Goal: Task Accomplishment & Management: Manage account settings

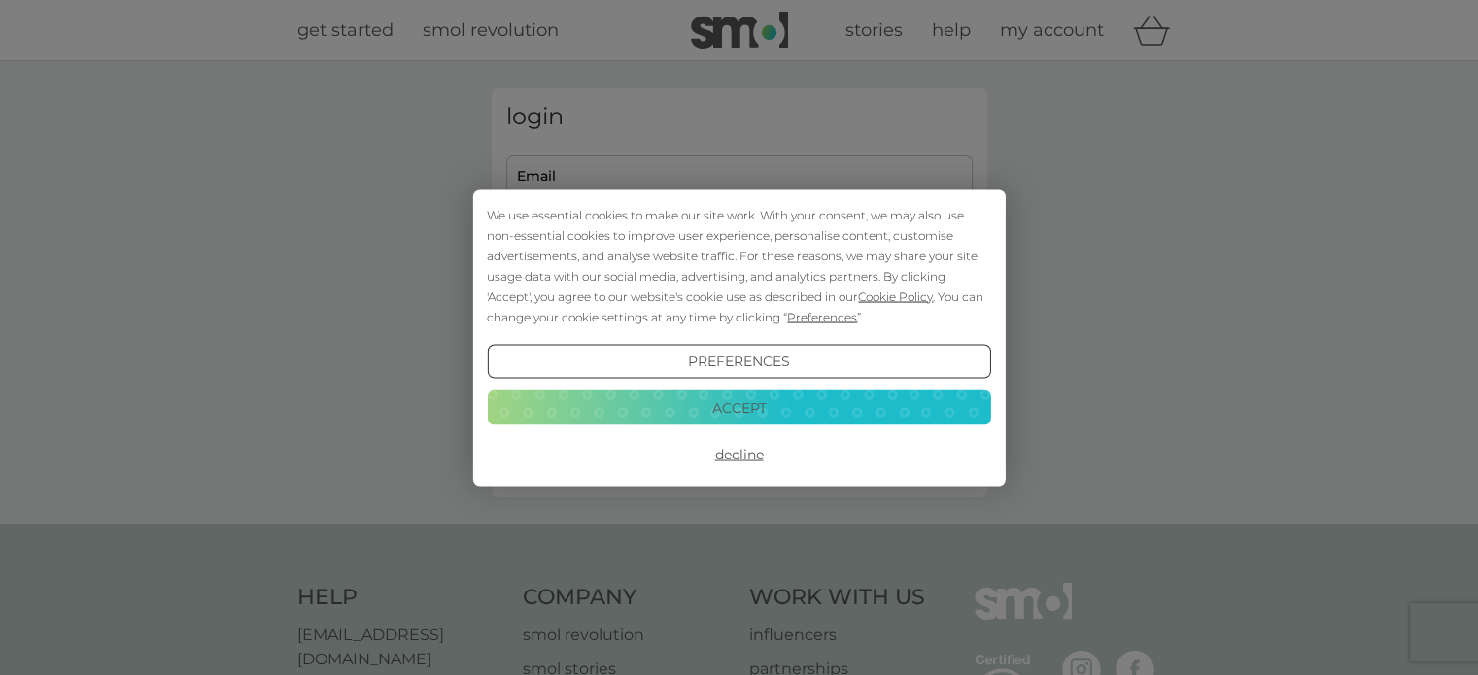
type input "[PERSON_NAME][EMAIL_ADDRESS][DOMAIN_NAME]"
click at [719, 412] on button "Accept" at bounding box center [738, 408] width 503 height 35
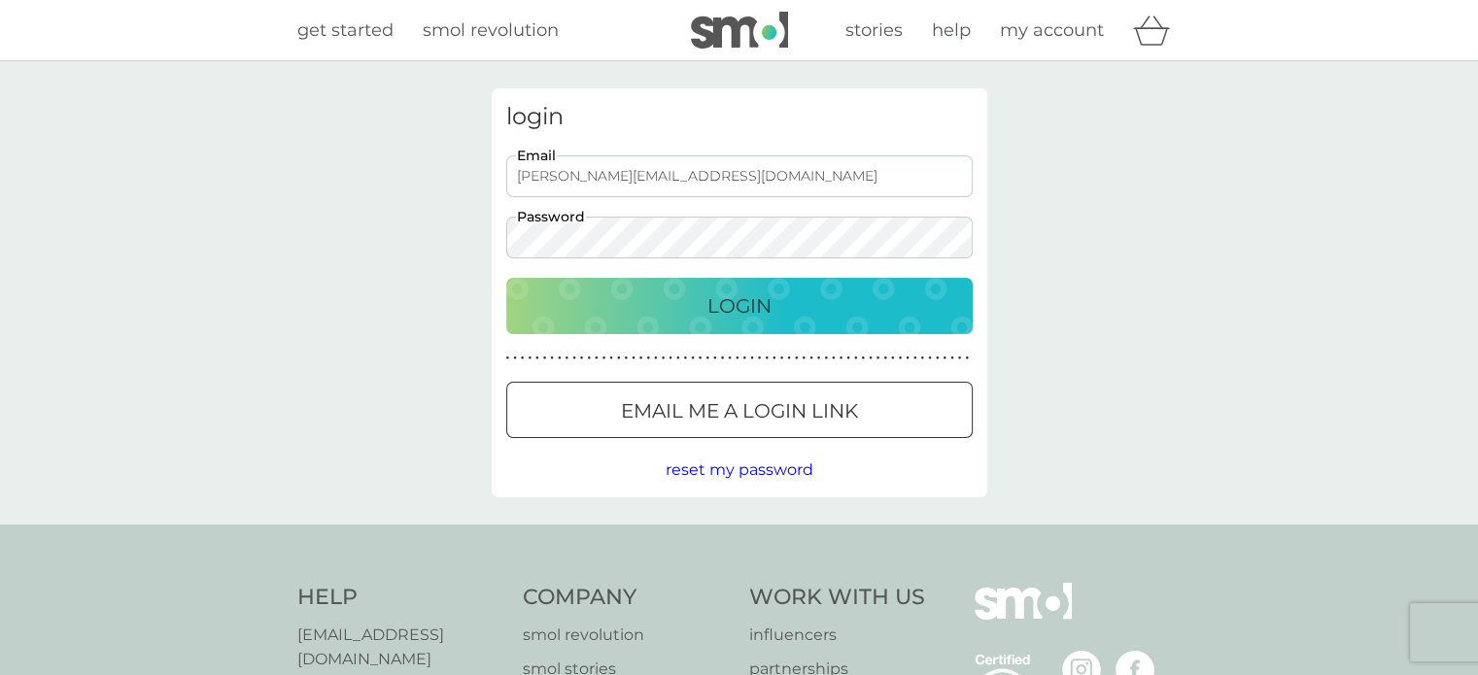
click at [734, 310] on p "Login" at bounding box center [739, 306] width 64 height 31
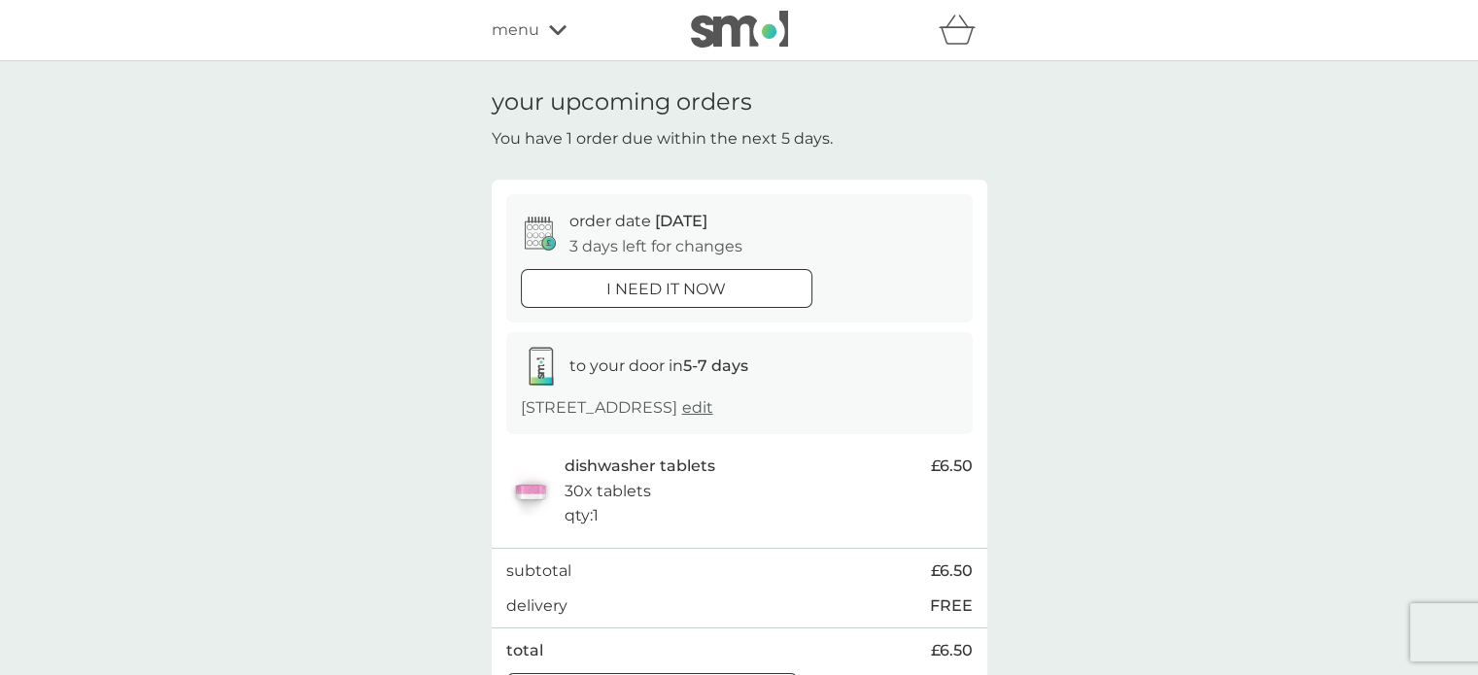
click at [346, 440] on div "your upcoming orders You have 1 order due within the next 5 days. order date 13…" at bounding box center [739, 407] width 1478 height 693
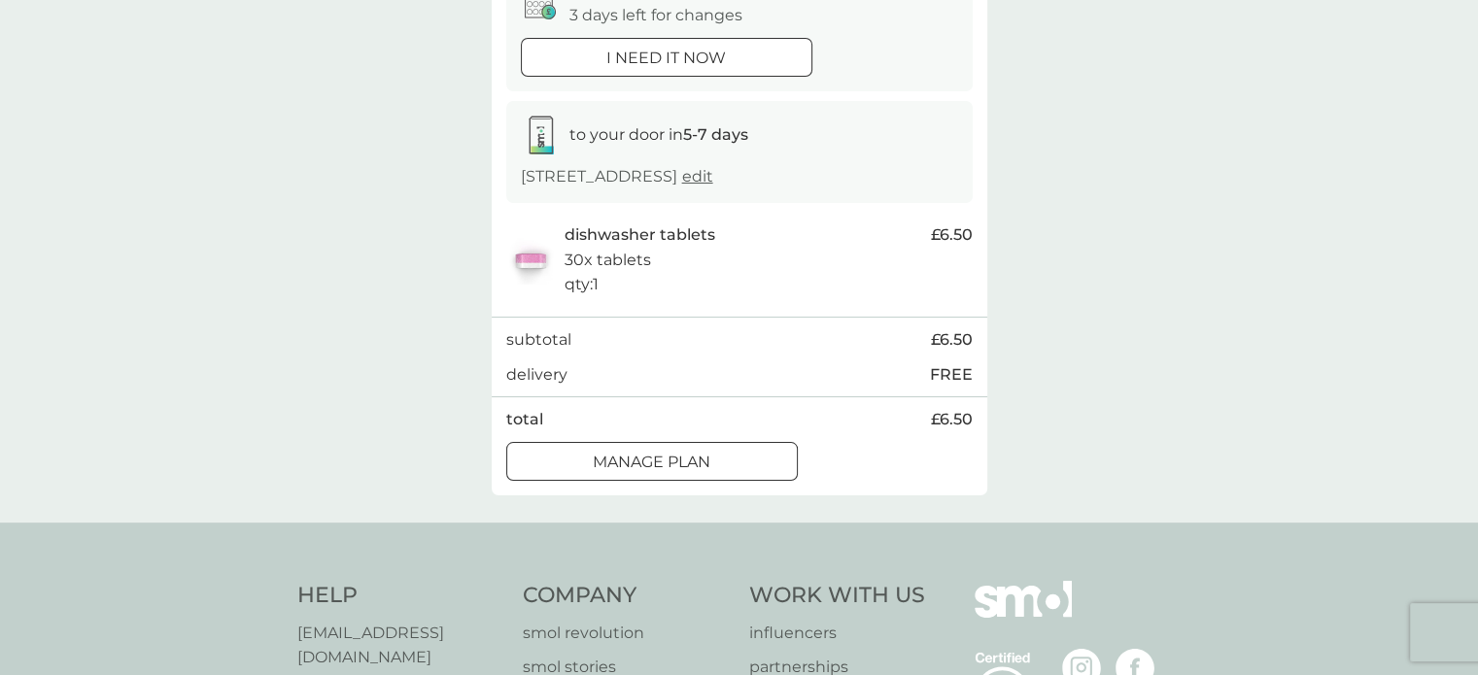
scroll to position [233, 0]
click at [603, 462] on p "Manage plan" at bounding box center [652, 460] width 118 height 25
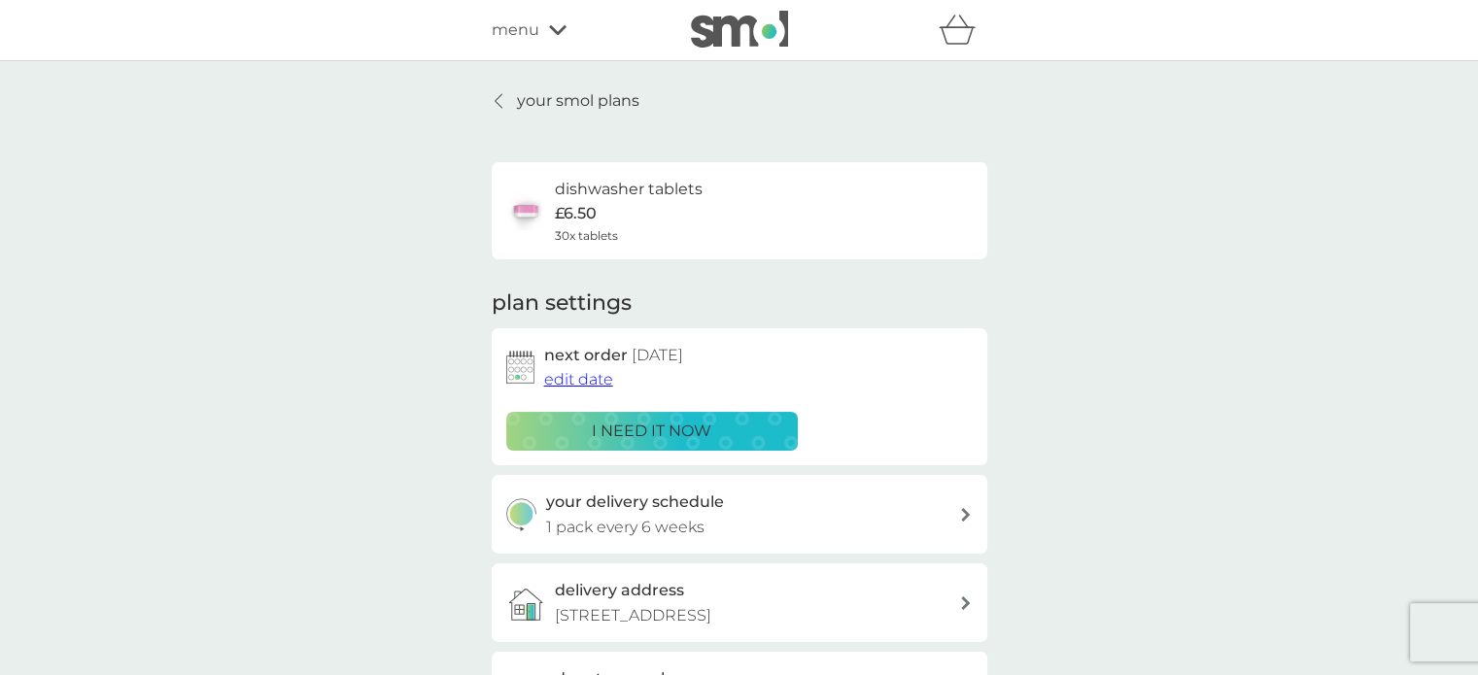
click at [580, 380] on span "edit date" at bounding box center [578, 379] width 69 height 18
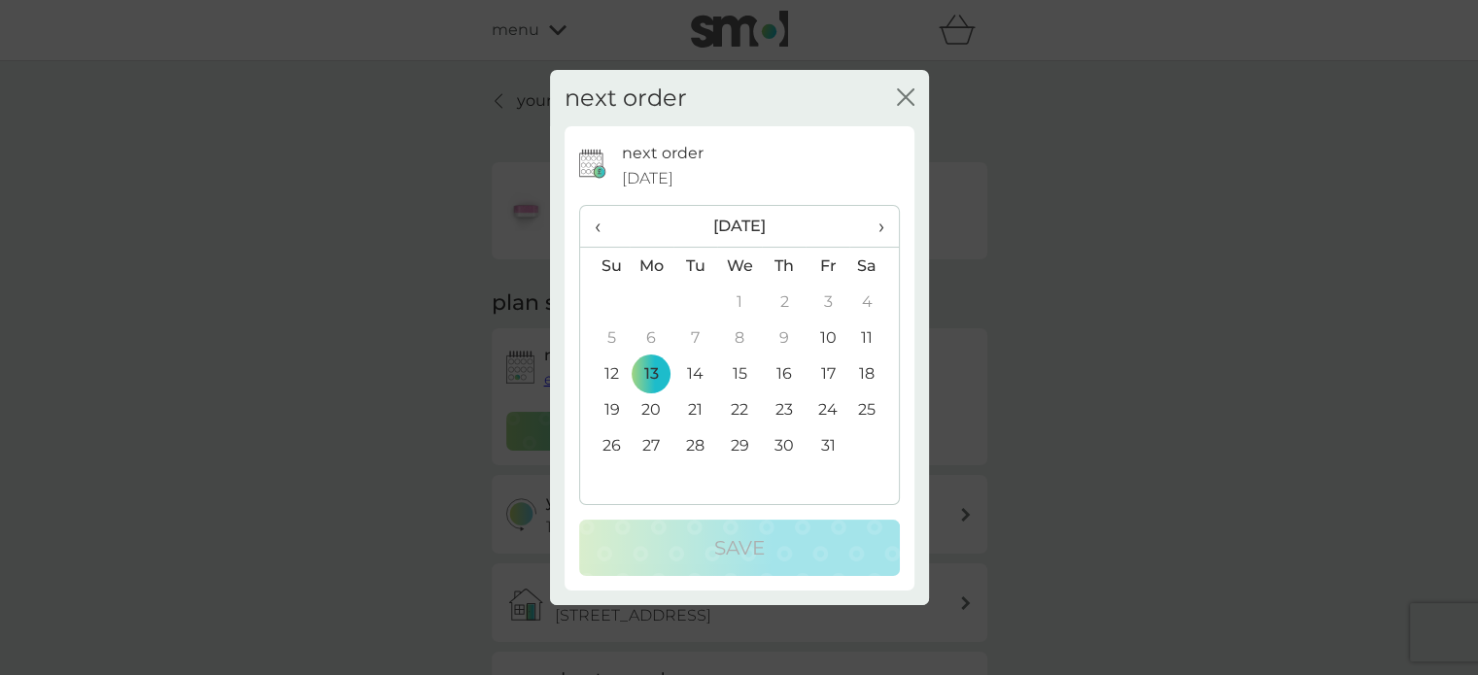
click at [653, 441] on td "27" at bounding box center [652, 446] width 45 height 36
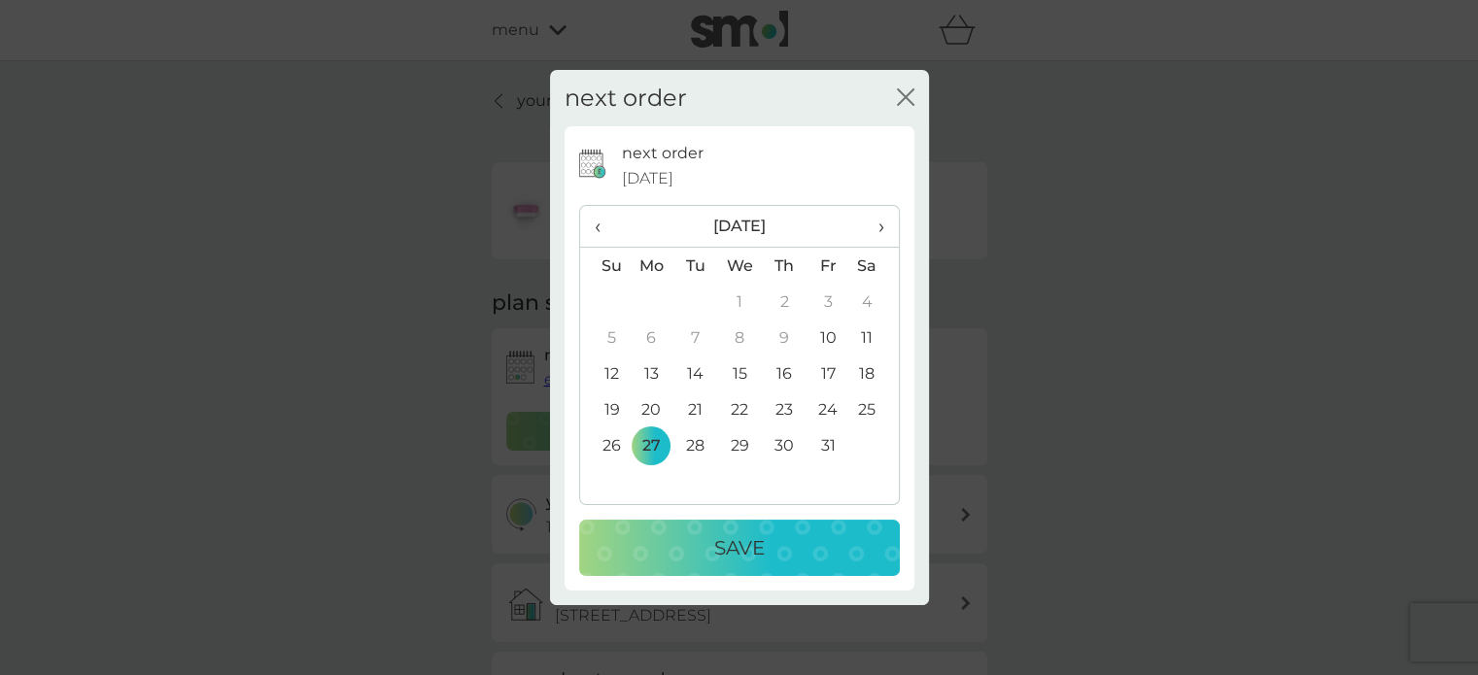
click at [750, 555] on p "Save" at bounding box center [739, 548] width 51 height 31
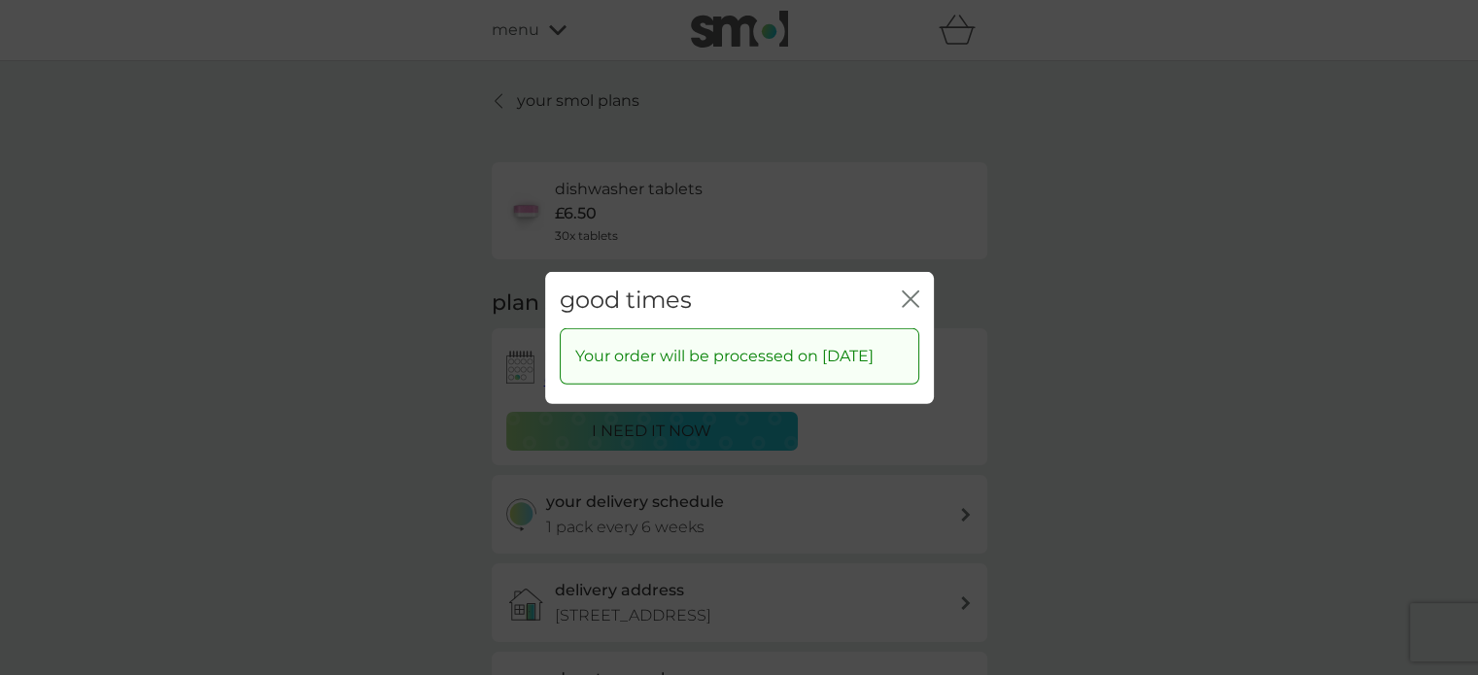
click at [912, 291] on icon "close" at bounding box center [915, 299] width 8 height 16
